Goal: Find specific page/section: Find specific page/section

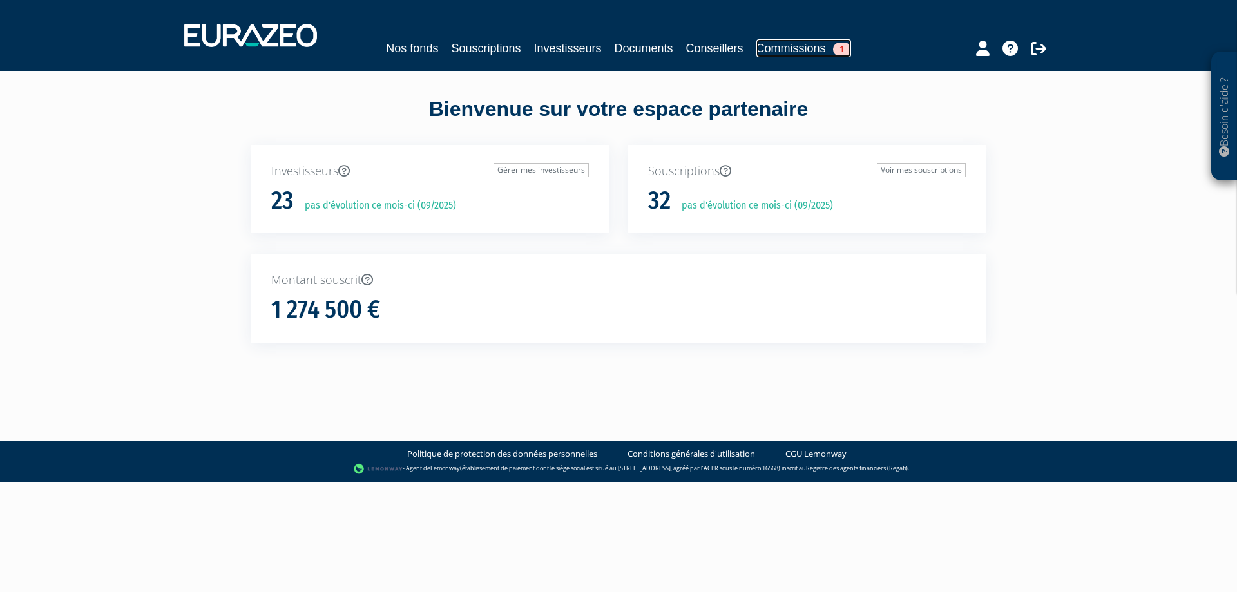
click at [800, 42] on link "Commissions 1" at bounding box center [804, 48] width 95 height 18
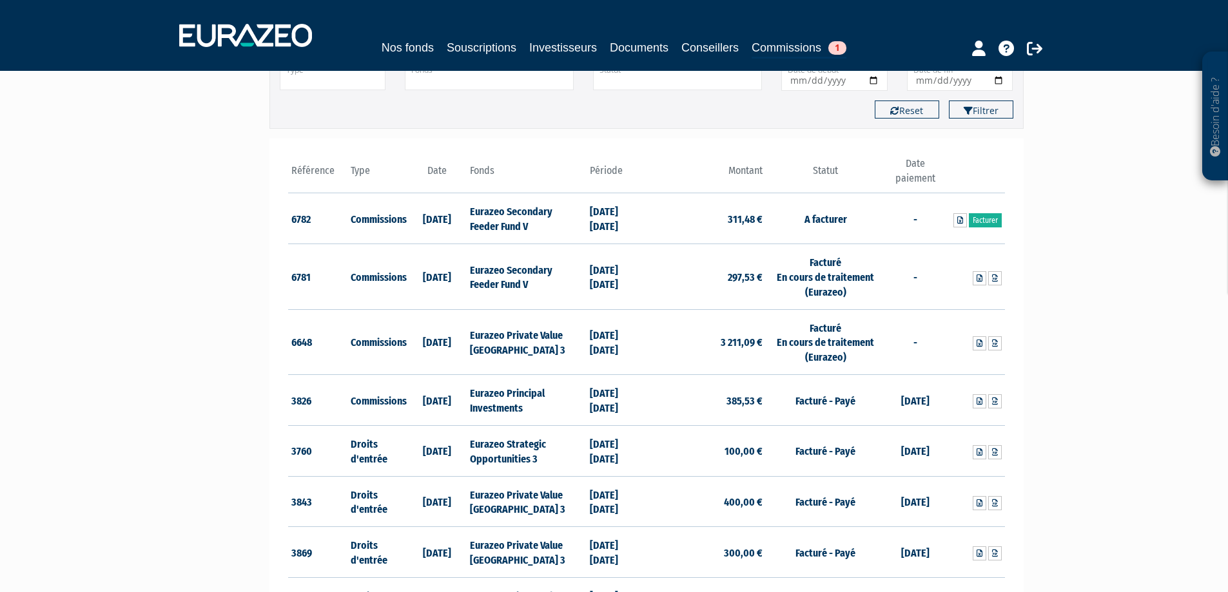
scroll to position [129, 0]
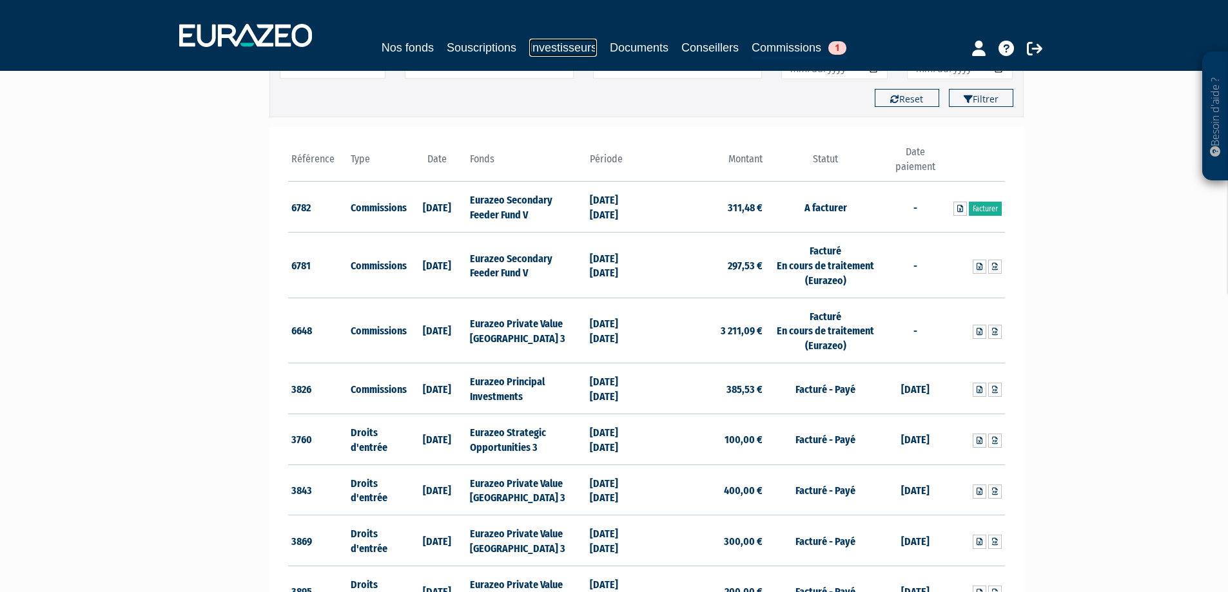
click at [560, 44] on link "Investisseurs" at bounding box center [563, 48] width 68 height 18
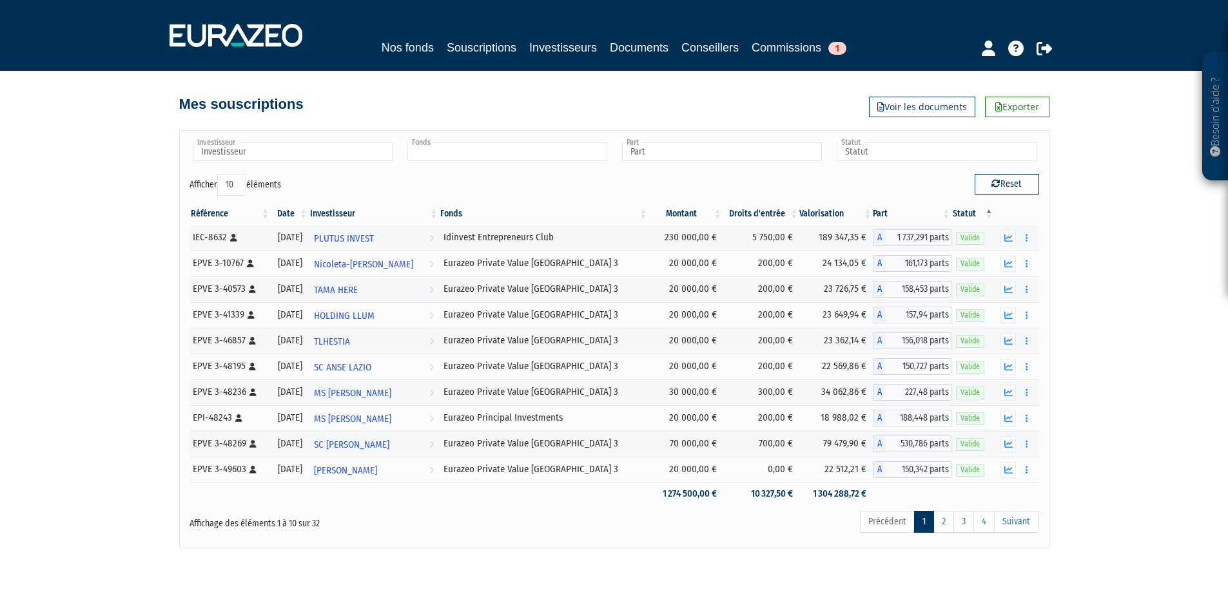
click at [512, 154] on input "text" at bounding box center [507, 151] width 200 height 19
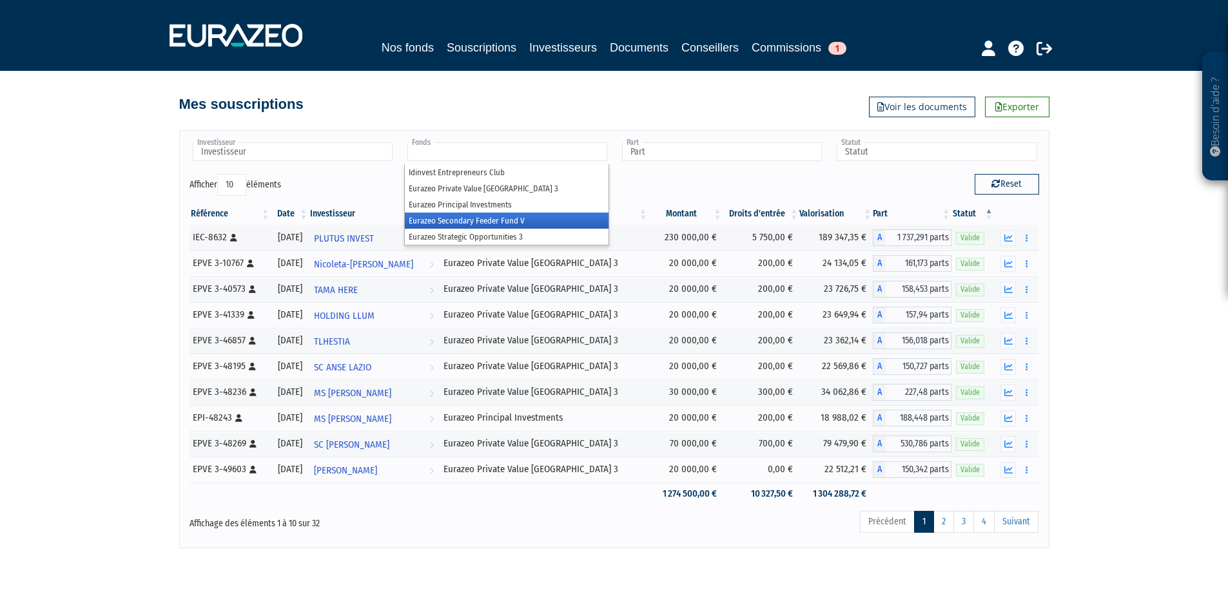
click at [479, 221] on li "Eurazeo Secondary Feeder Fund V" at bounding box center [507, 221] width 204 height 16
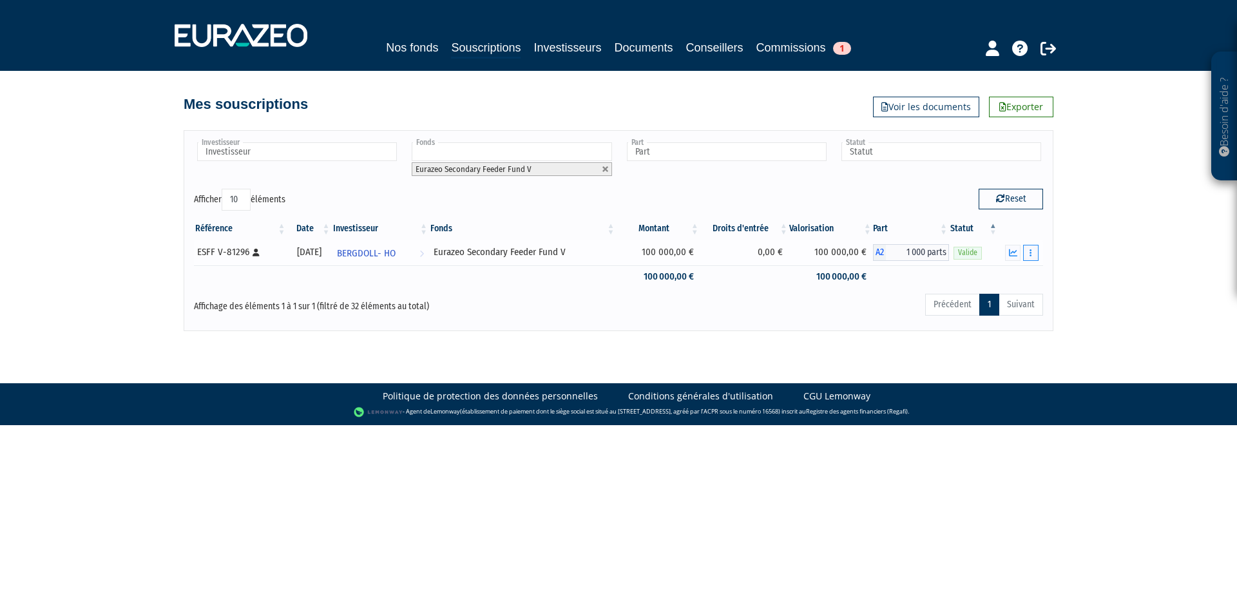
click at [1030, 255] on icon "button" at bounding box center [1031, 253] width 2 height 8
click at [1008, 254] on button "button" at bounding box center [1012, 253] width 15 height 16
